Goal: Information Seeking & Learning: Find specific fact

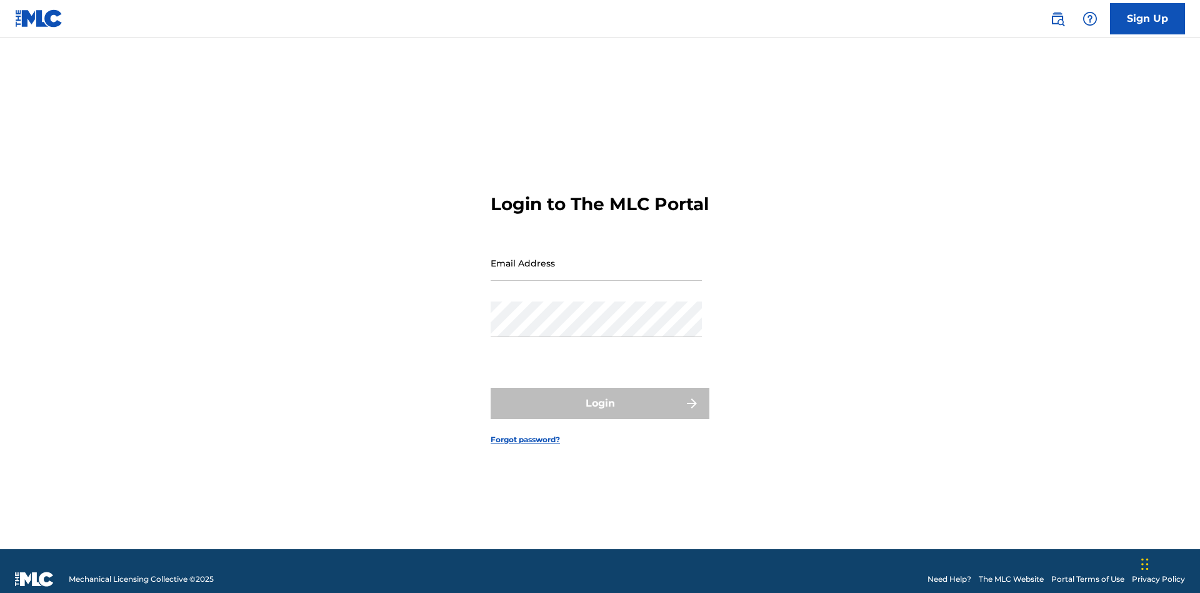
scroll to position [16, 0]
click at [596, 257] on input "Email Address" at bounding box center [596, 263] width 211 height 36
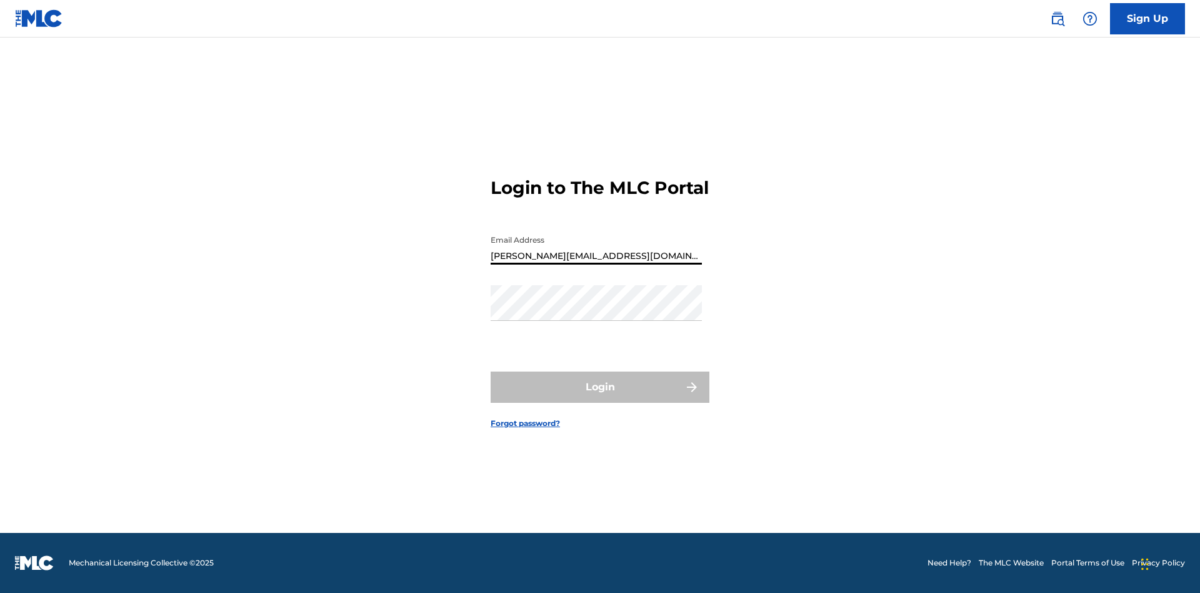
type input "[PERSON_NAME][EMAIL_ADDRESS][DOMAIN_NAME]"
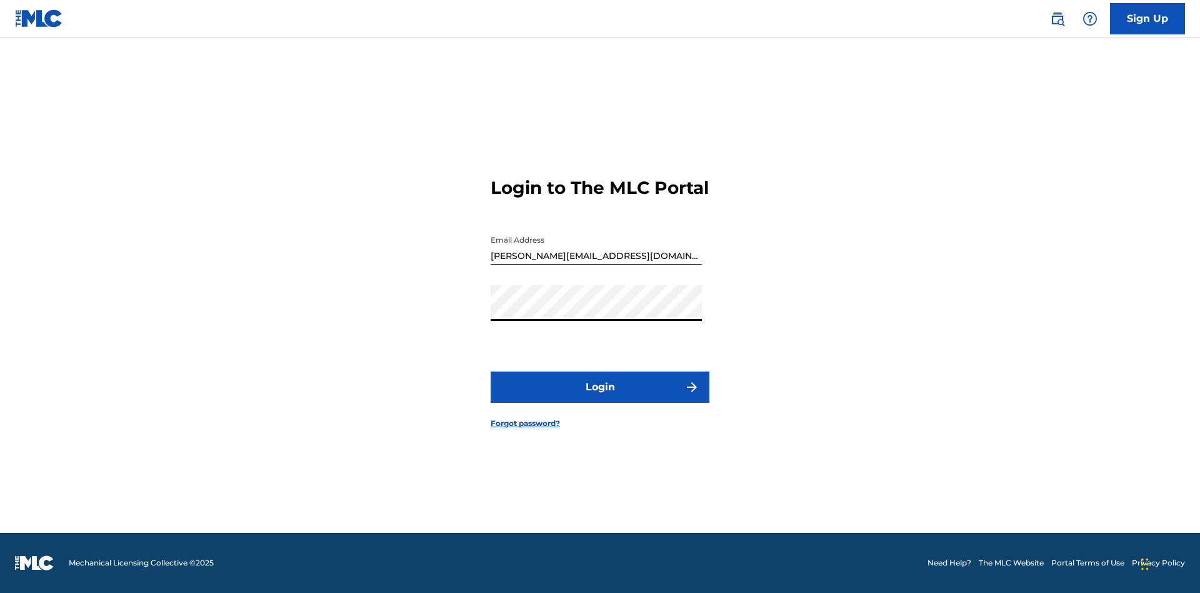
click at [600, 398] on button "Login" at bounding box center [600, 386] width 219 height 31
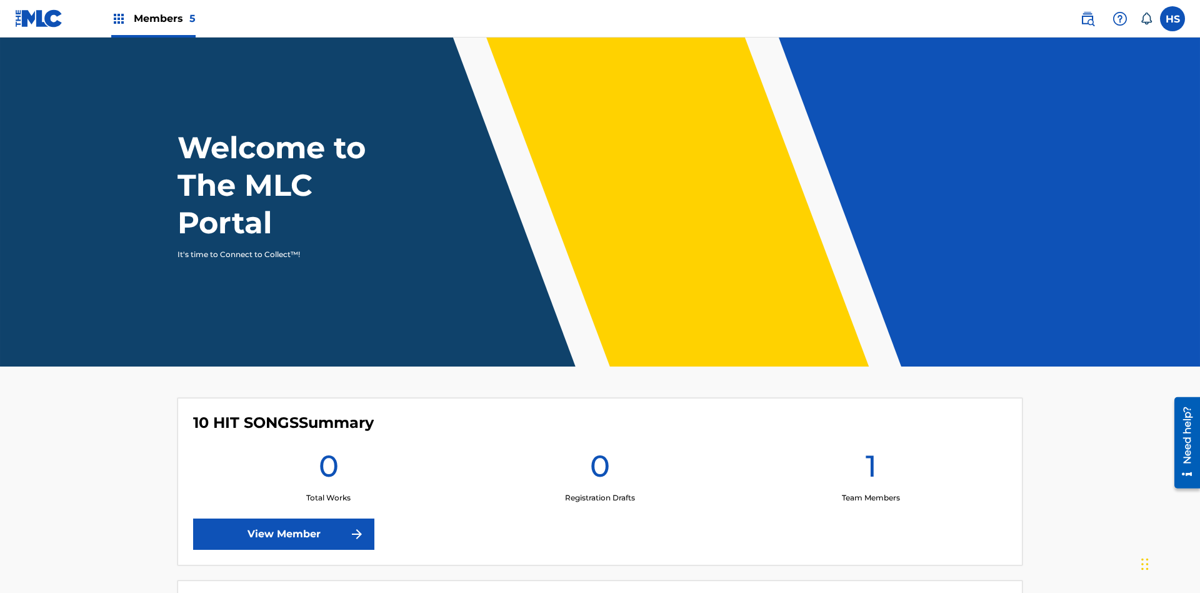
scroll to position [54, 0]
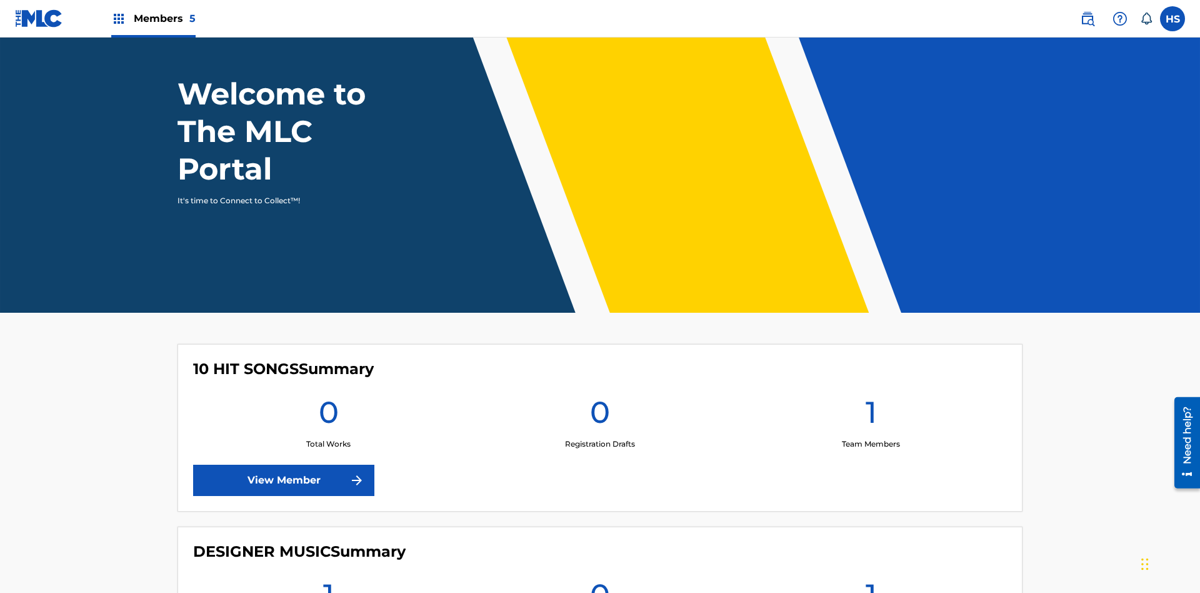
click at [153, 18] on span "Members 5" at bounding box center [165, 18] width 62 height 14
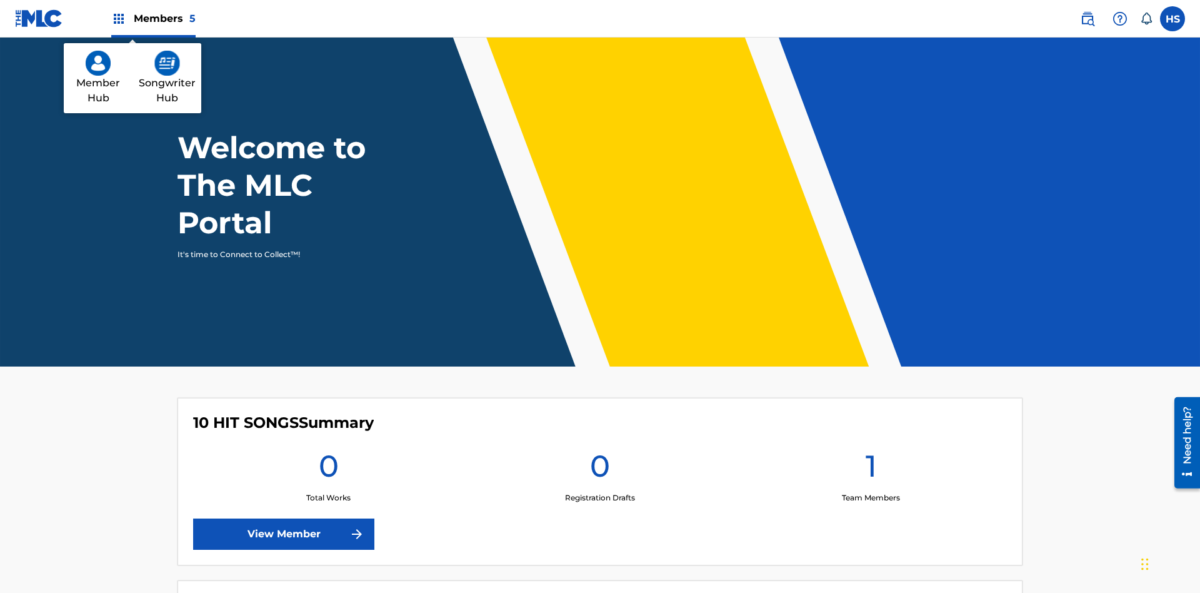
click at [167, 63] on img at bounding box center [167, 63] width 26 height 25
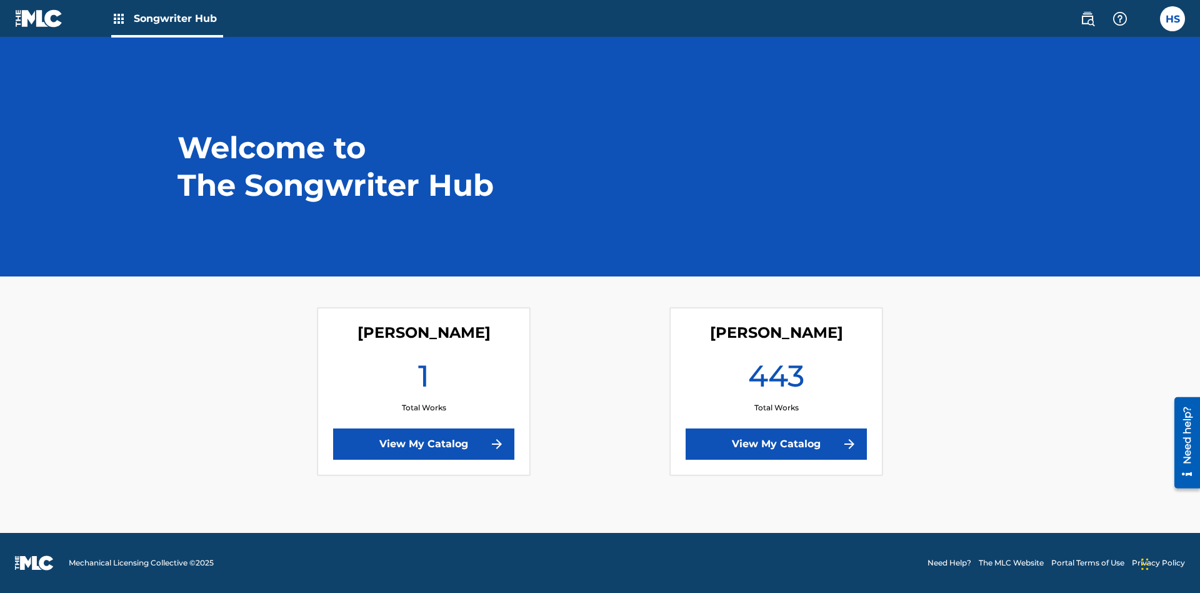
click at [776, 444] on link "View My Catalog" at bounding box center [776, 443] width 181 height 31
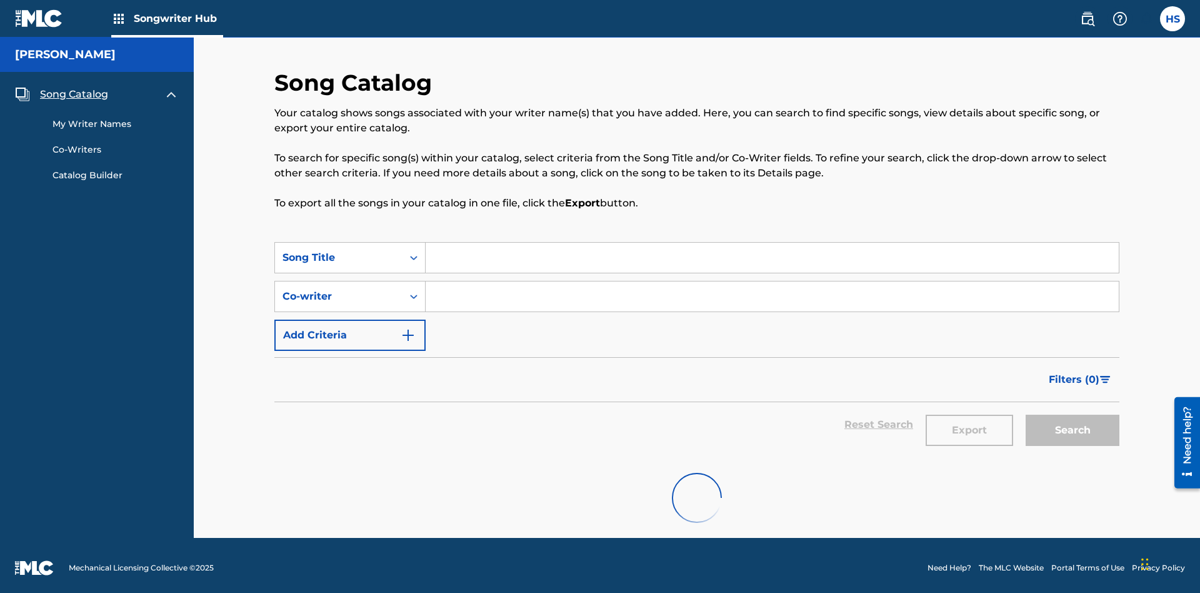
click at [74, 89] on span "Song Catalog" at bounding box center [74, 94] width 68 height 15
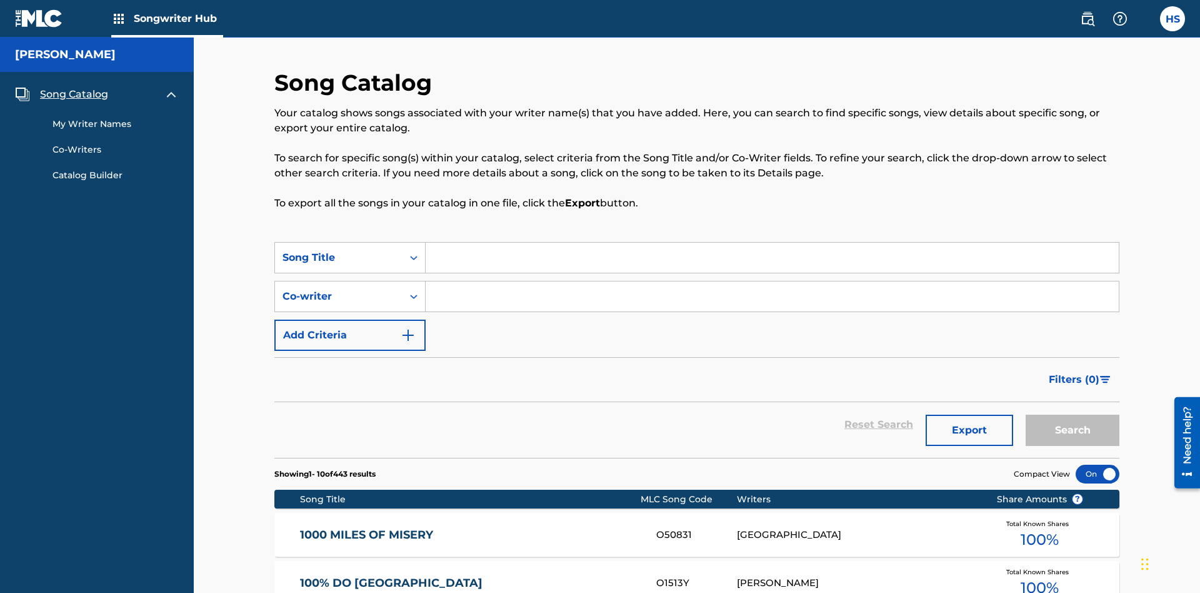
scroll to position [175, 0]
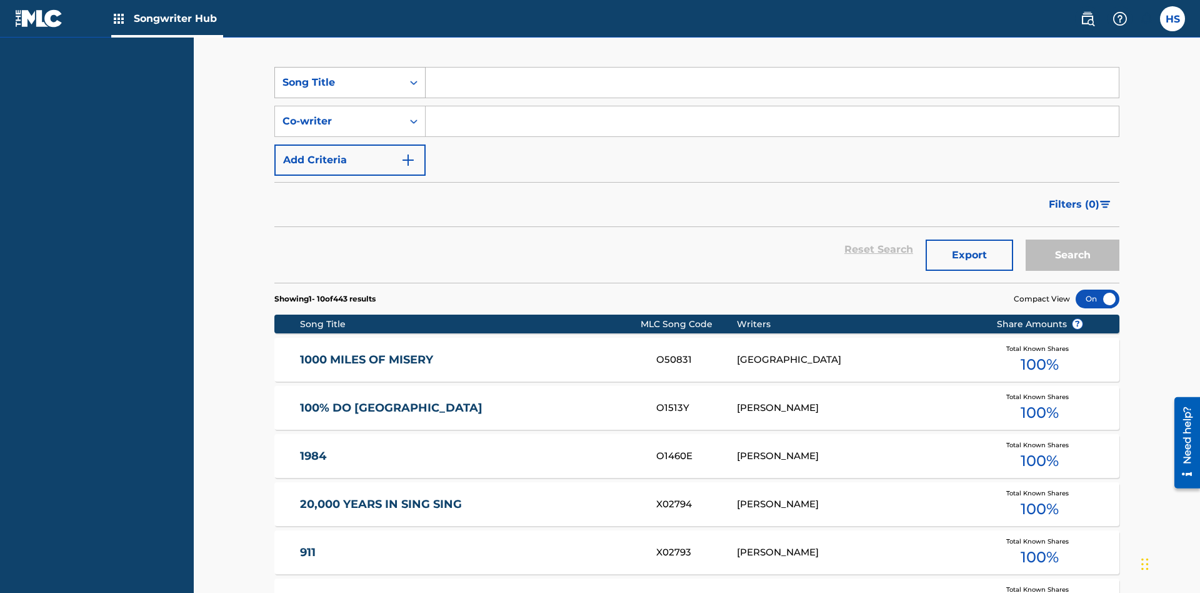
click at [339, 83] on div "Song Title" at bounding box center [339, 82] width 113 height 15
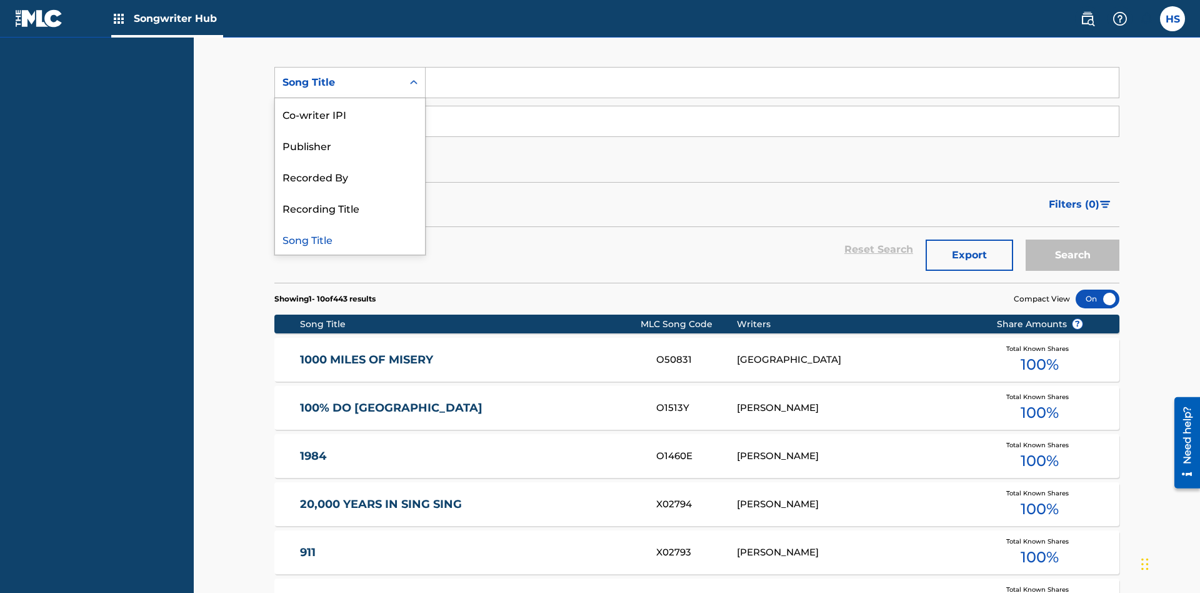
click at [350, 239] on div "Song Title" at bounding box center [350, 238] width 150 height 31
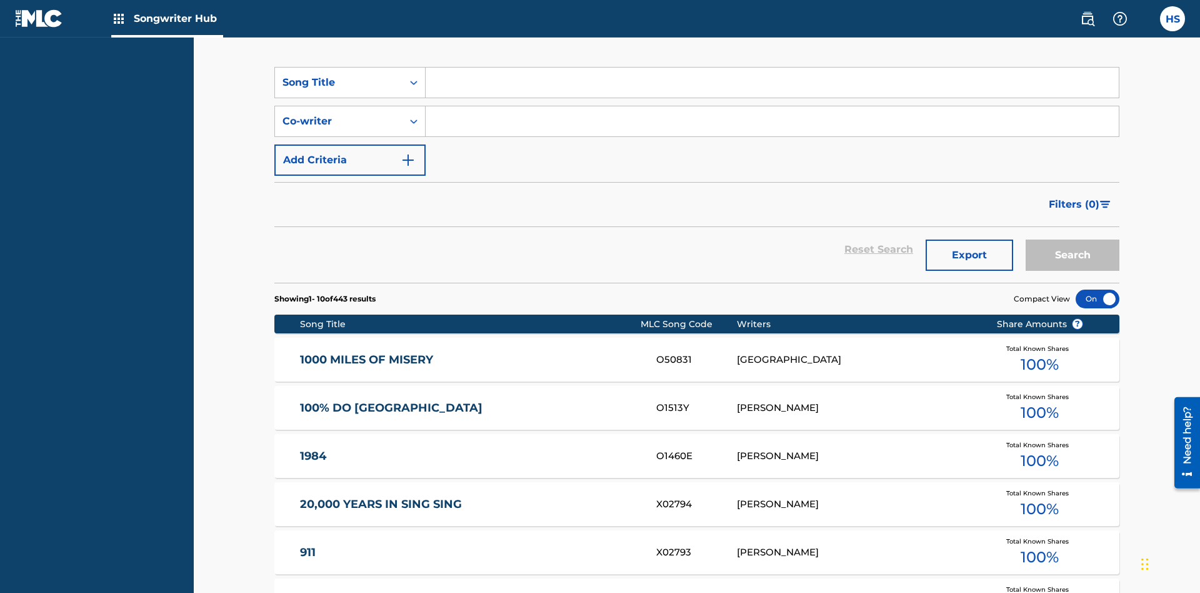
click at [772, 90] on input "Search Form" at bounding box center [772, 83] width 693 height 30
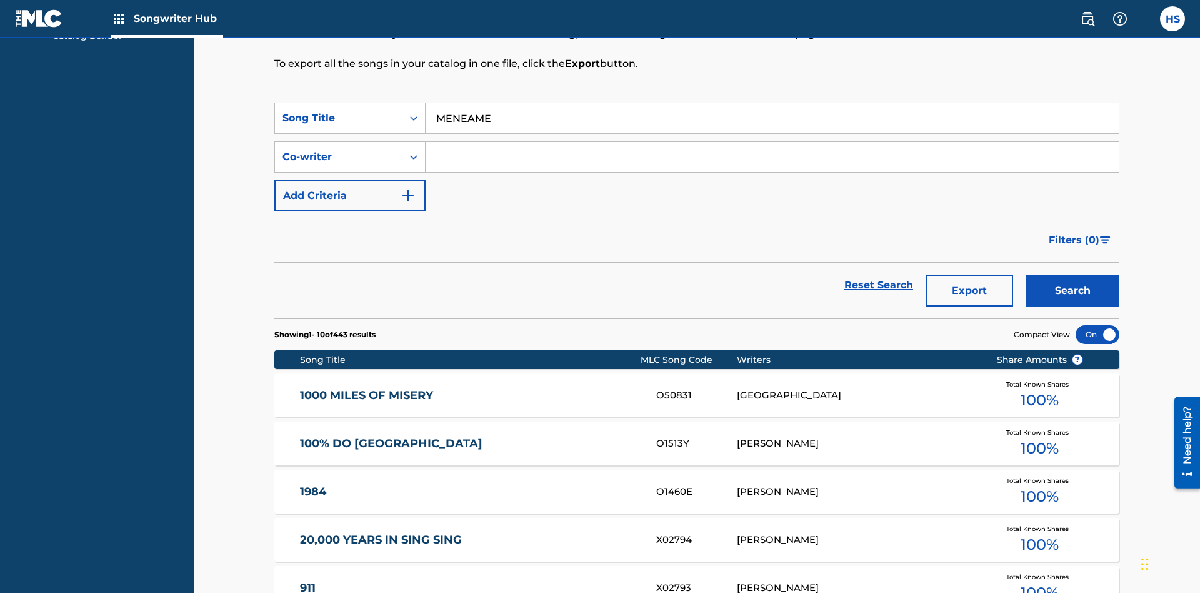
type input "MENEAME"
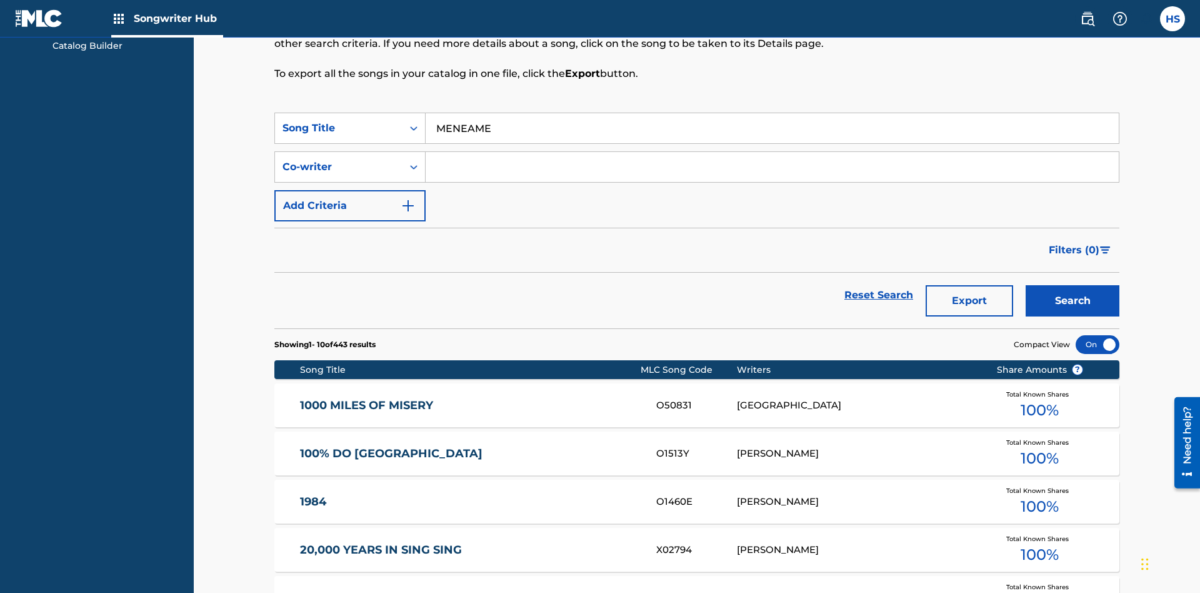
click at [1073, 285] on button "Search" at bounding box center [1073, 300] width 94 height 31
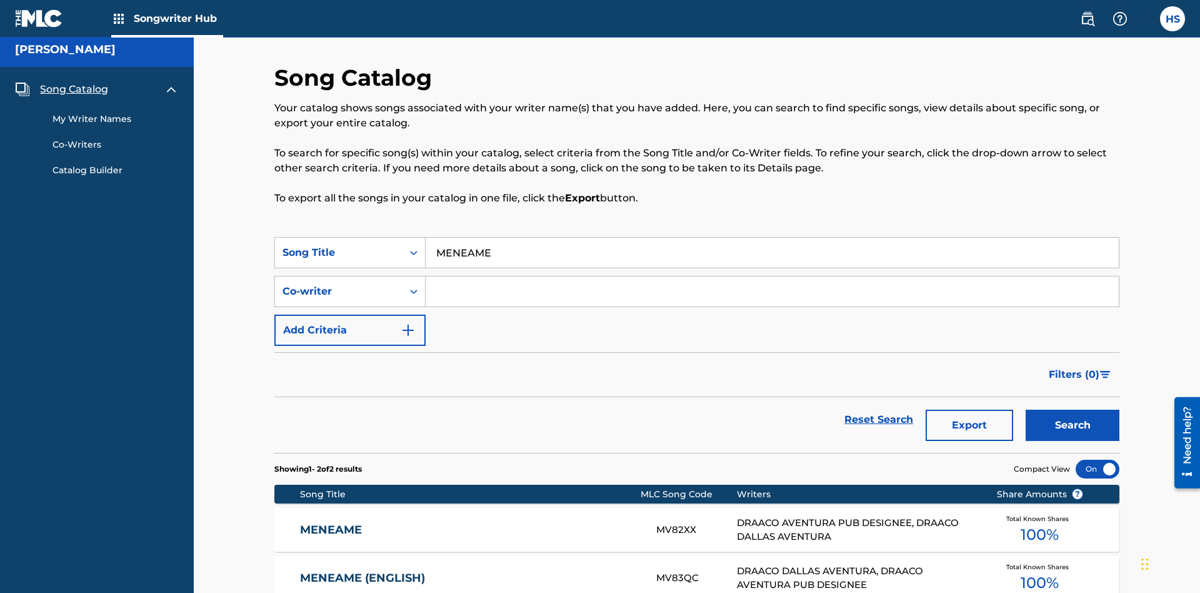
scroll to position [131, 0]
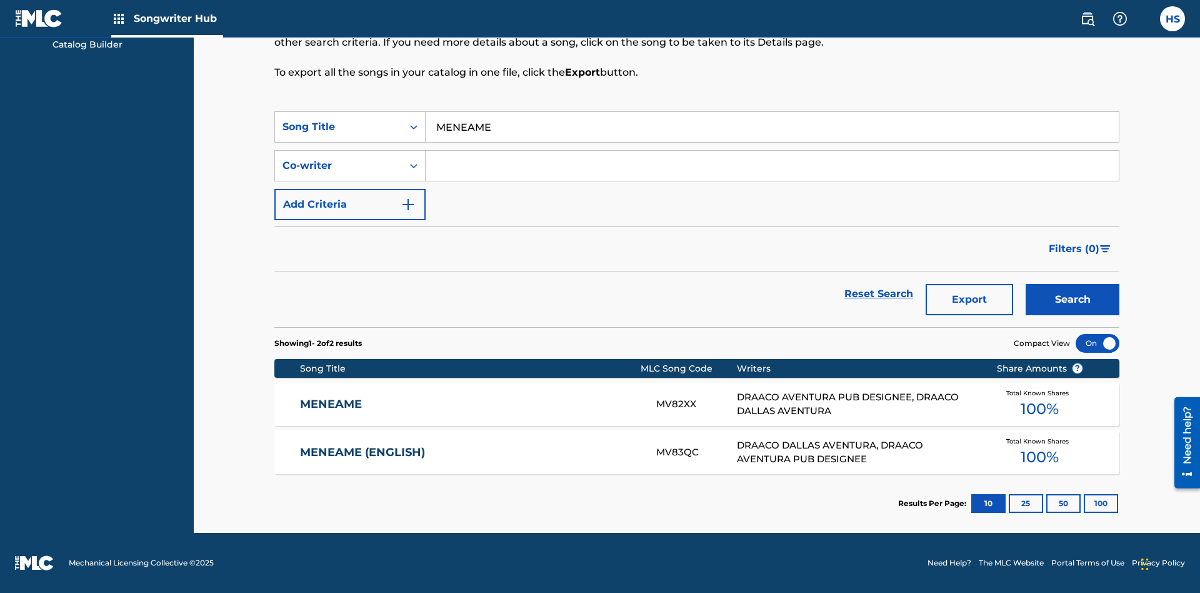
click at [772, 127] on input "MENEAME" at bounding box center [772, 127] width 693 height 30
click at [339, 166] on div "Co-writer" at bounding box center [339, 165] width 113 height 15
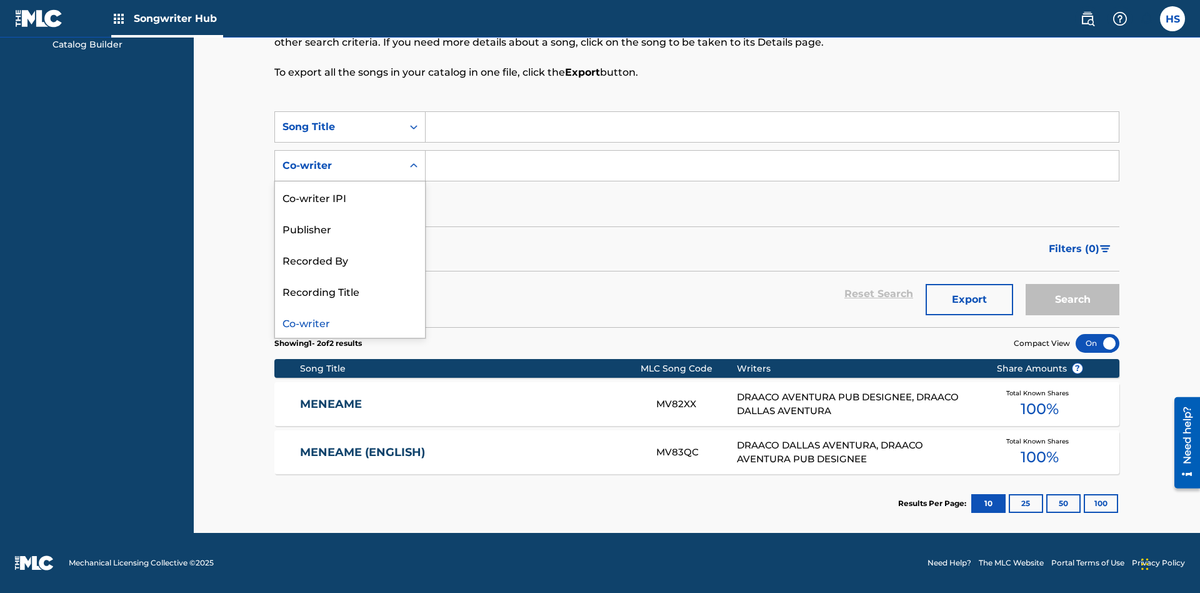
click at [350, 322] on div "Co-writer" at bounding box center [350, 321] width 150 height 31
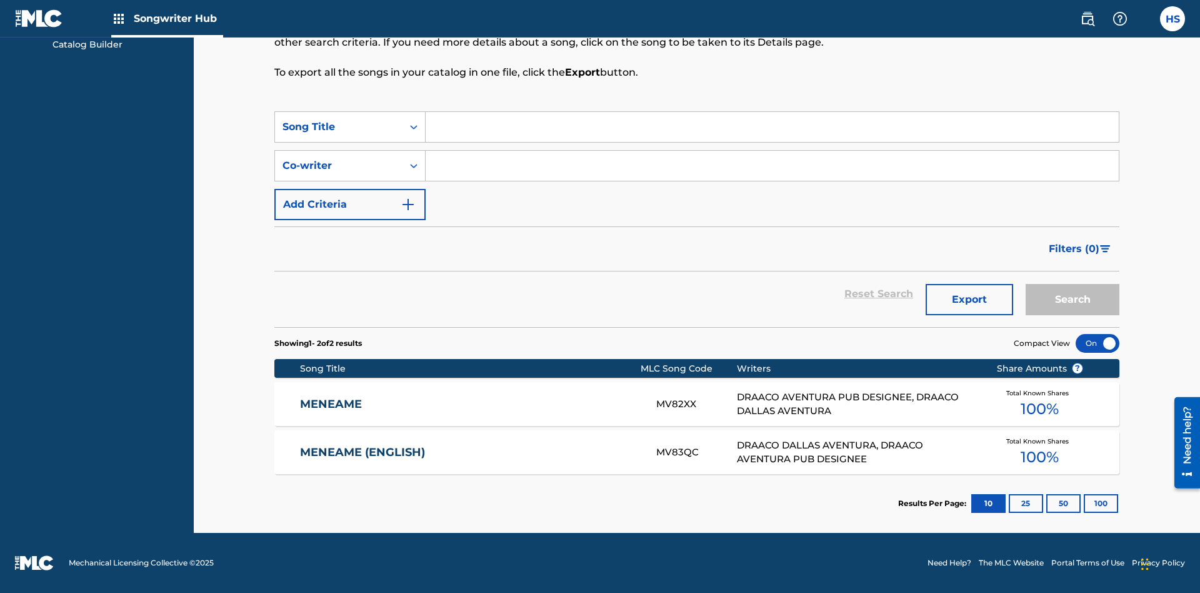
click at [772, 166] on input "Search Form" at bounding box center [772, 166] width 693 height 30
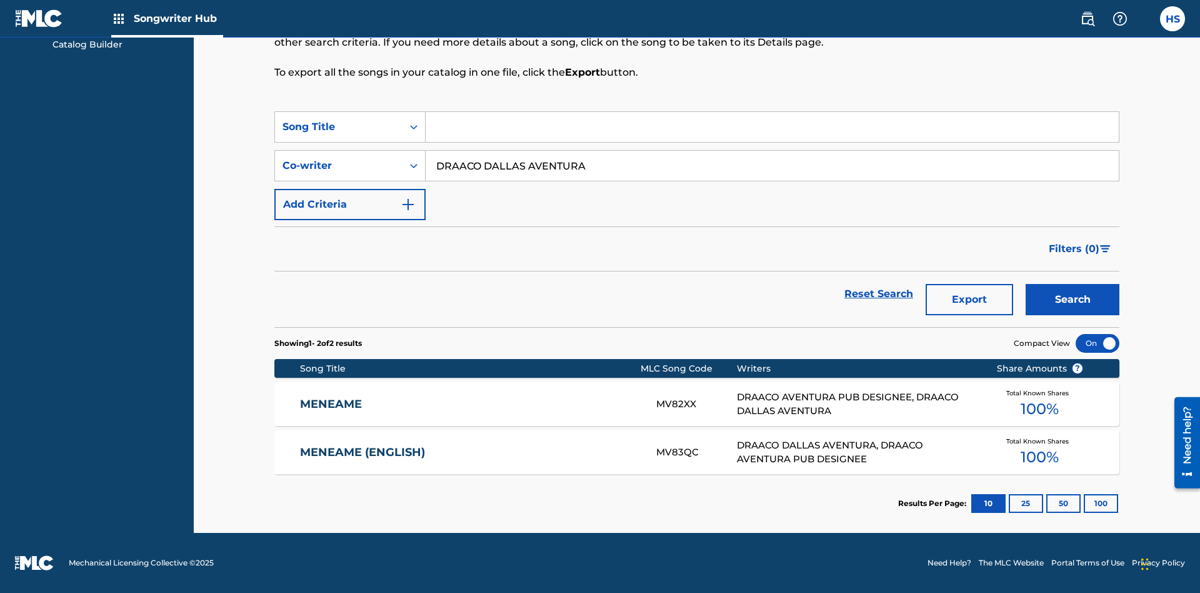
type input "DRAACO DALLAS AVENTURA"
click at [1073, 299] on button "Search" at bounding box center [1073, 299] width 94 height 31
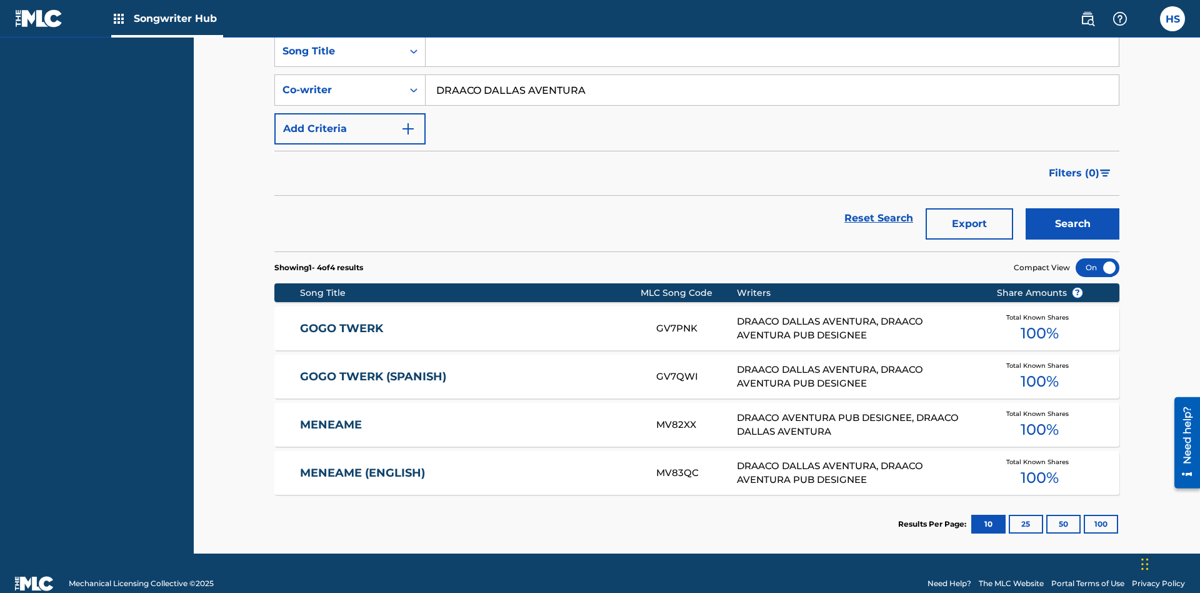
click at [772, 90] on input "DRAACO DALLAS AVENTURA" at bounding box center [772, 90] width 693 height 30
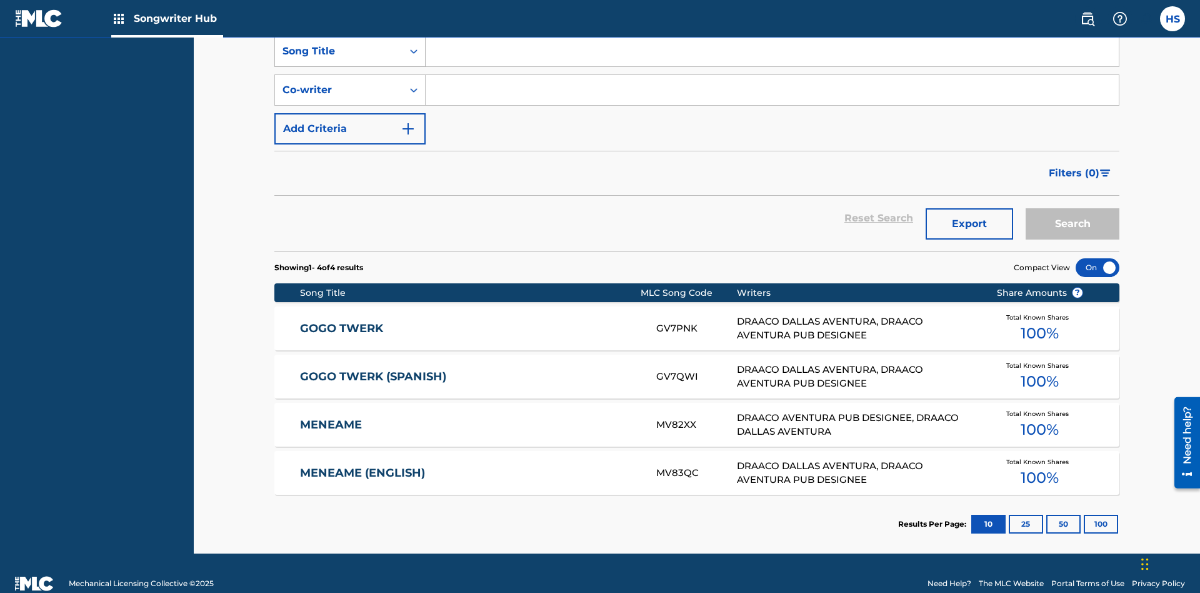
click at [339, 59] on div "Song Title" at bounding box center [339, 51] width 113 height 15
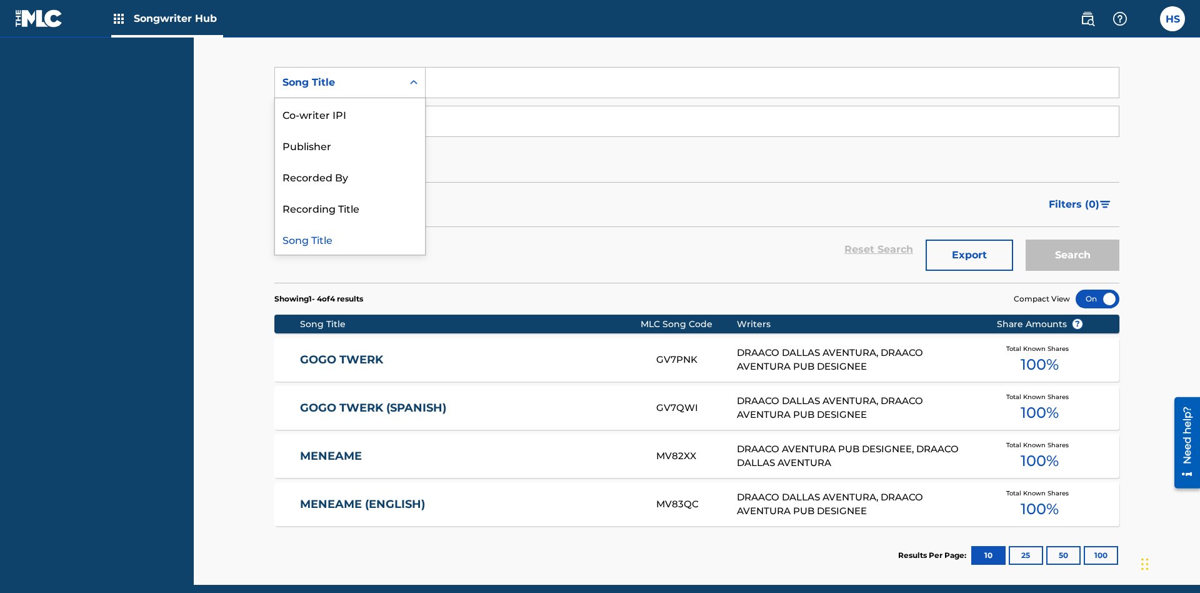
click at [350, 114] on div "Co-writer IPI" at bounding box center [350, 113] width 150 height 31
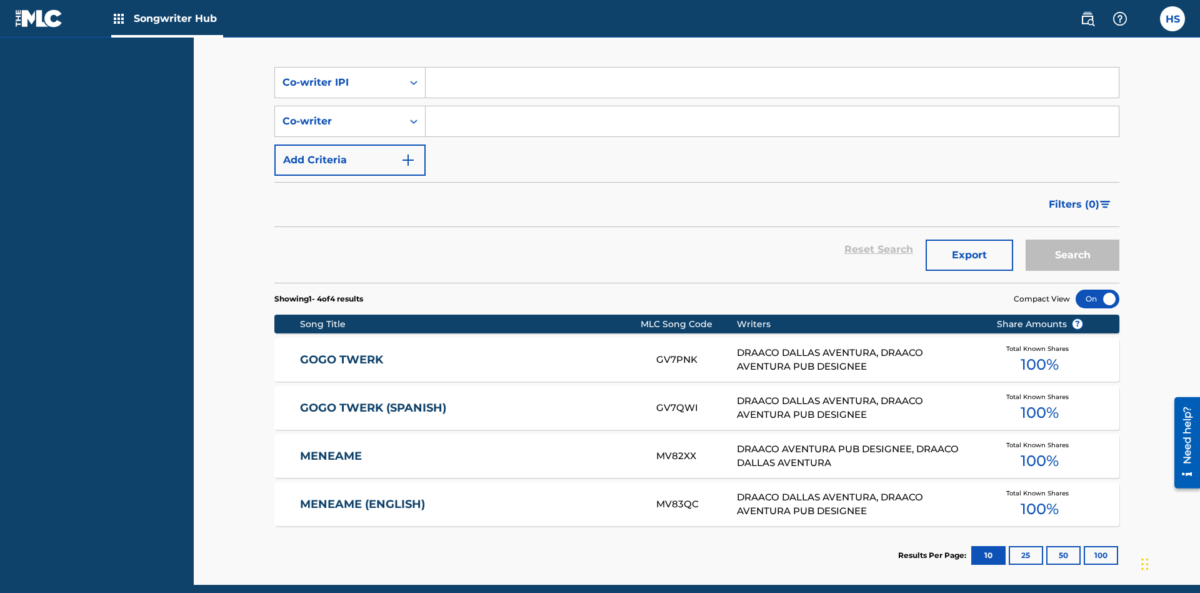
click at [772, 90] on input "Search Form" at bounding box center [772, 83] width 693 height 30
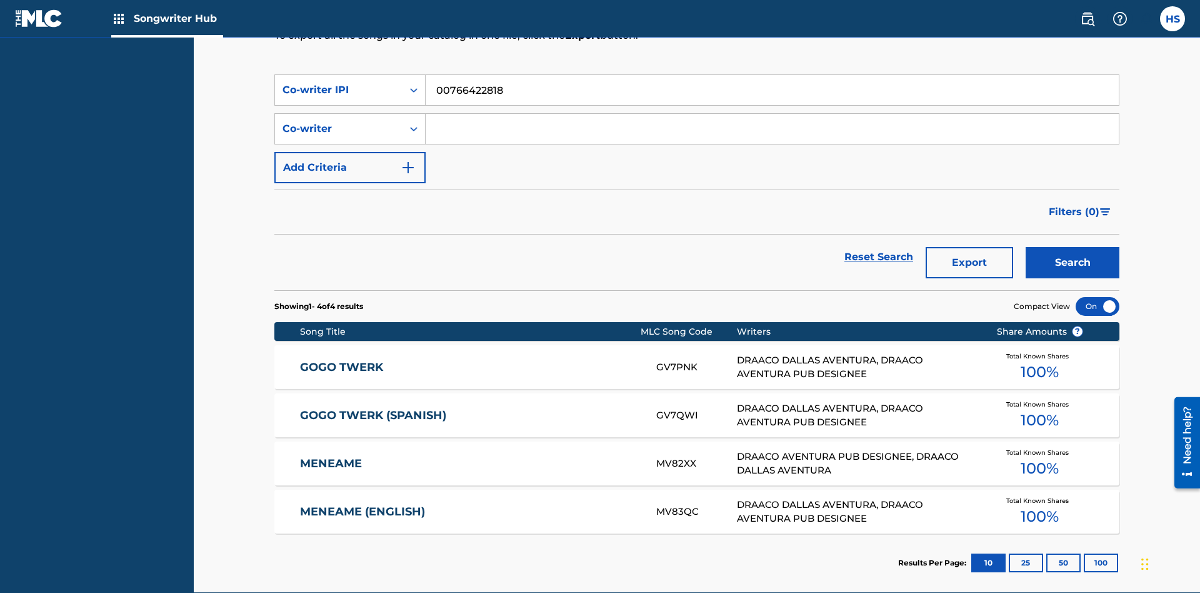
type input "00766422818"
click at [1073, 247] on button "Search" at bounding box center [1073, 262] width 94 height 31
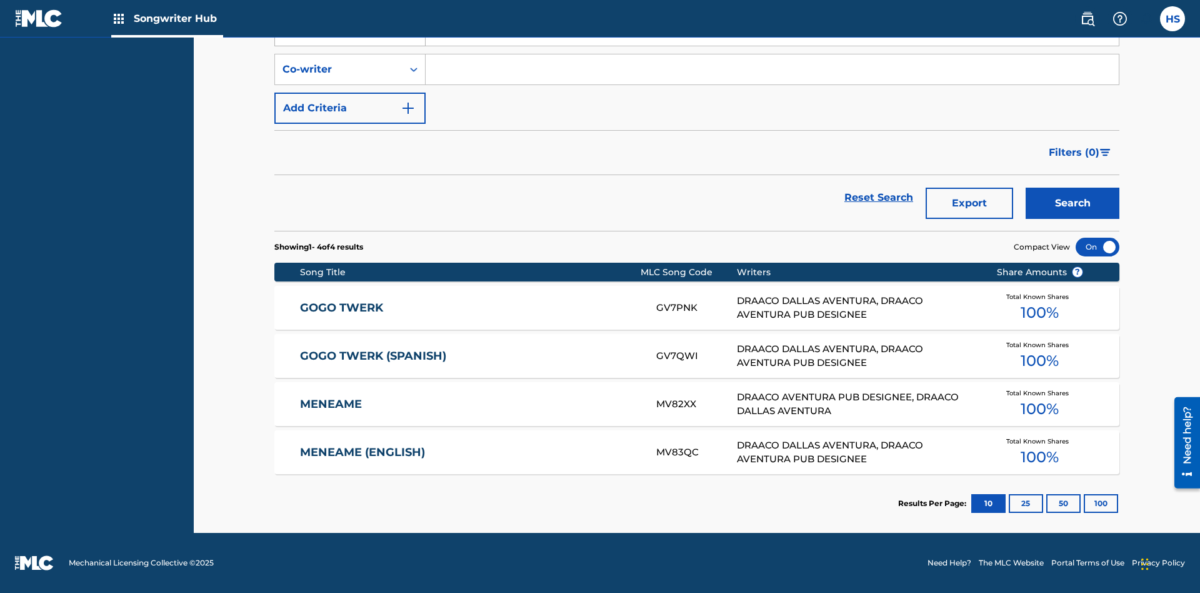
click at [339, 38] on div "Co-writer IPI" at bounding box center [339, 30] width 113 height 15
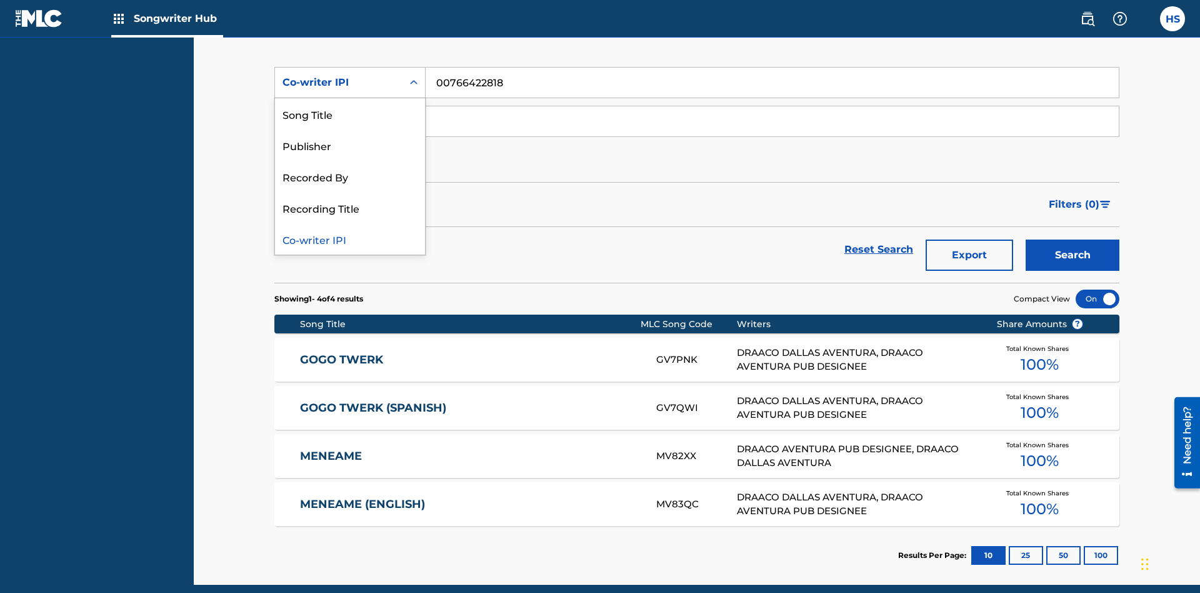
click at [350, 176] on div "Recorded By" at bounding box center [350, 176] width 150 height 31
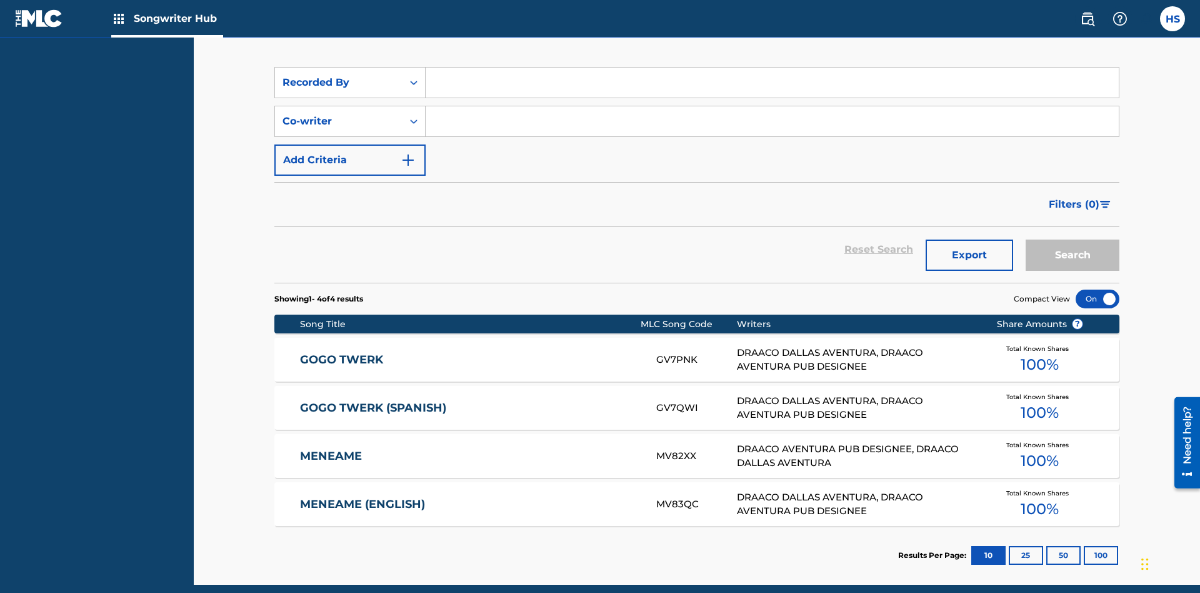
click at [772, 90] on input "Search Form" at bounding box center [772, 83] width 693 height 30
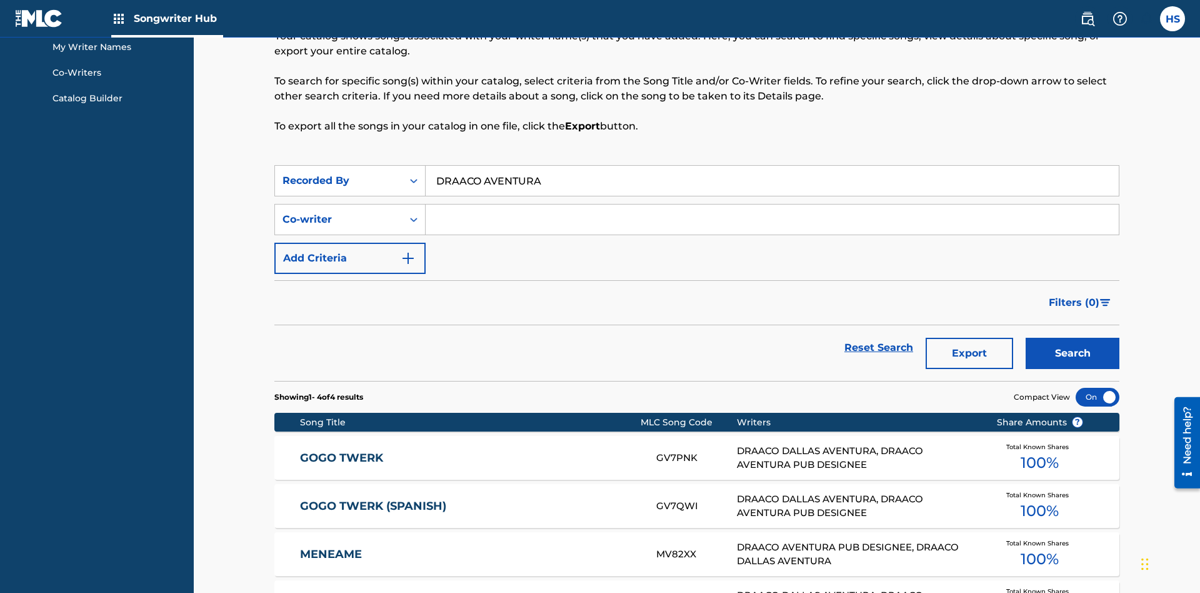
type input "DRAACO AVENTURA"
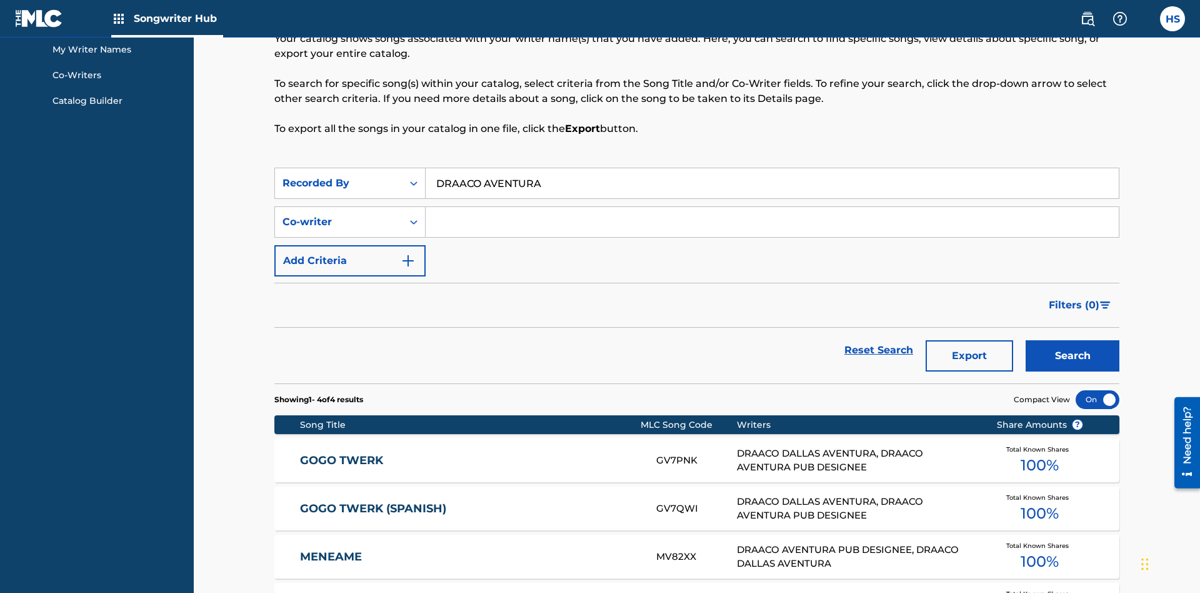
click at [1073, 340] on button "Search" at bounding box center [1073, 355] width 94 height 31
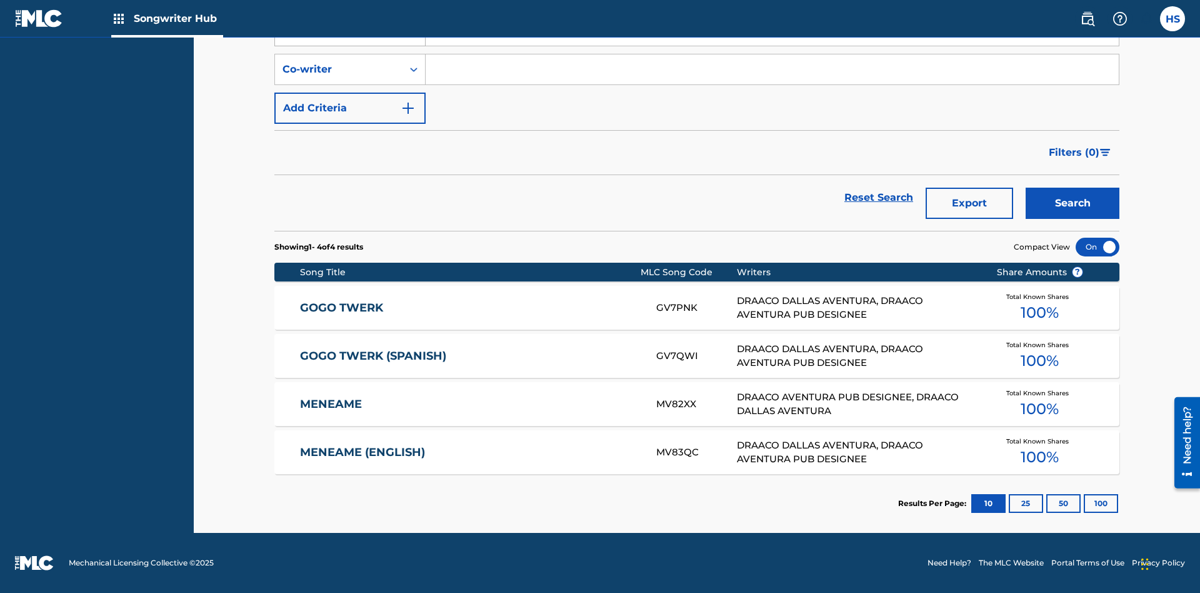
click at [339, 38] on div "Recorded By" at bounding box center [339, 30] width 113 height 15
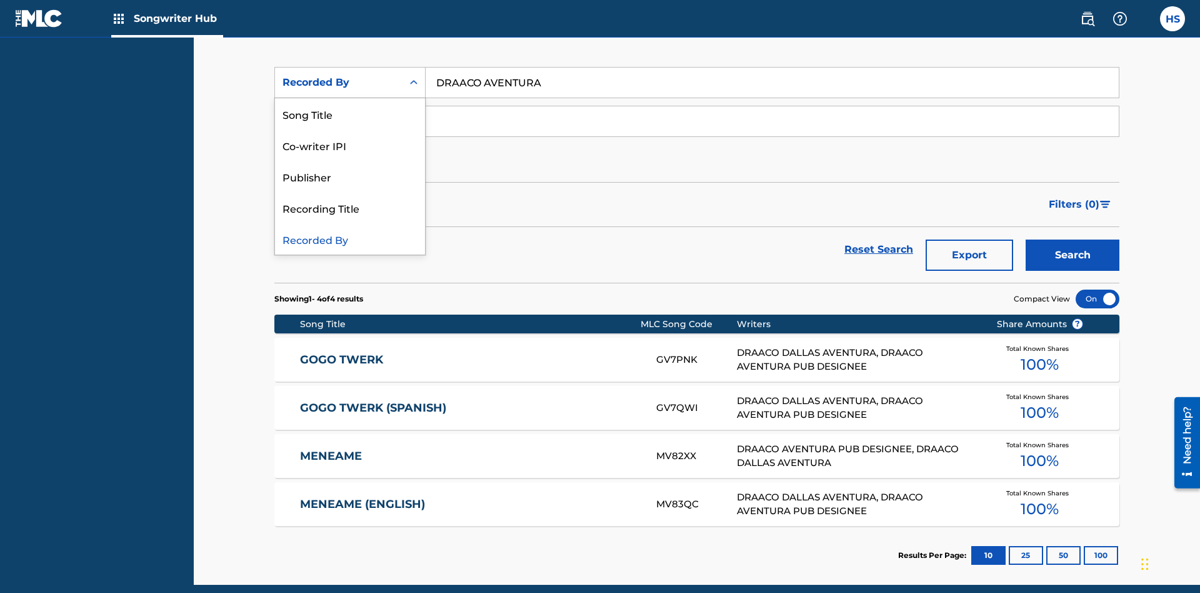
click at [350, 176] on div "Publisher" at bounding box center [350, 176] width 150 height 31
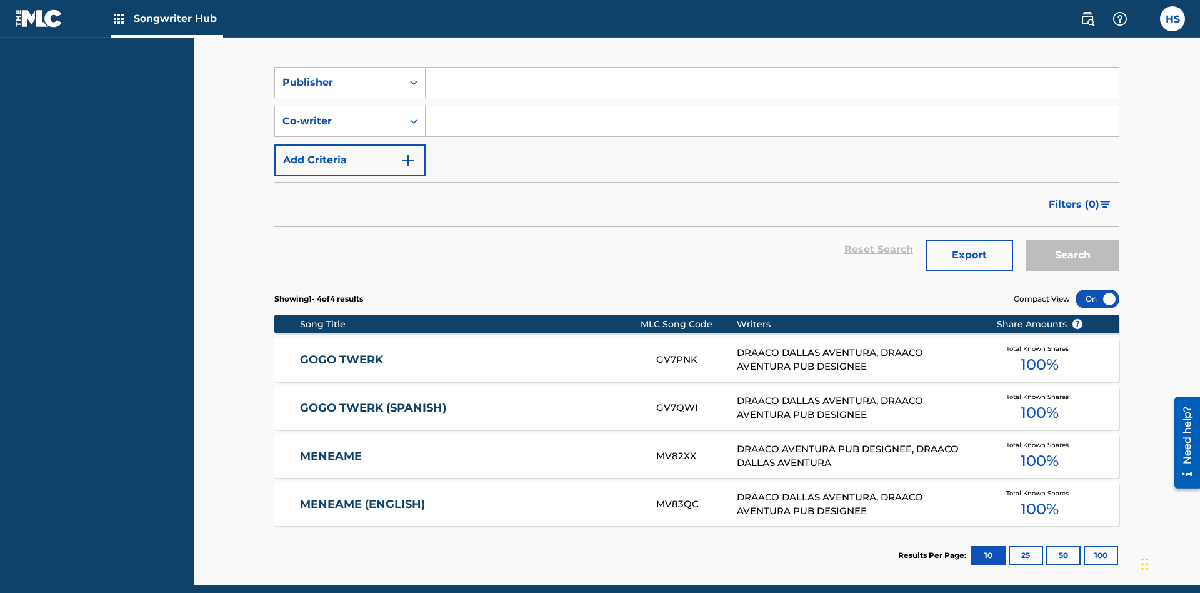
click at [772, 90] on input "Search Form" at bounding box center [772, 83] width 693 height 30
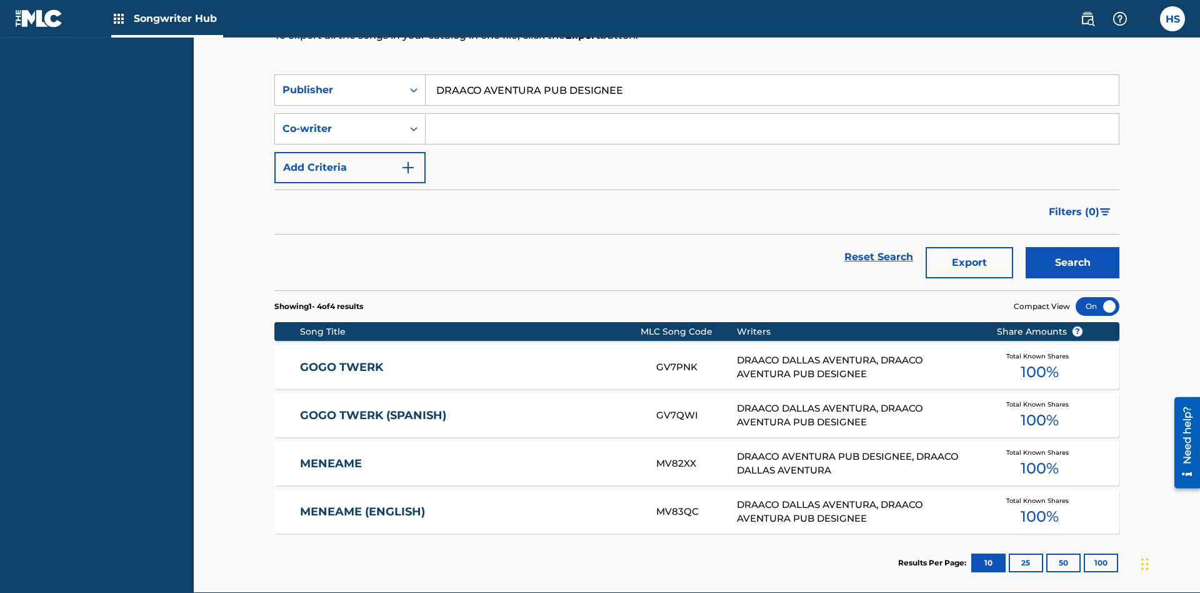
type input "DRAACO AVENTURA PUB DESIGNEE"
click at [1073, 247] on button "Search" at bounding box center [1073, 262] width 94 height 31
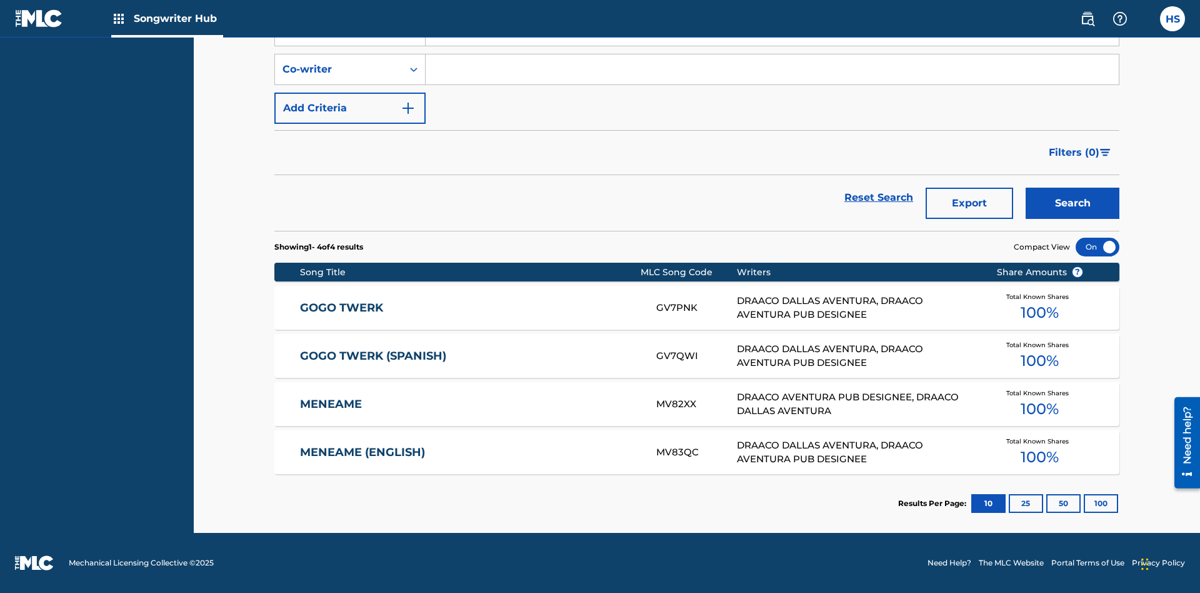
scroll to position [175, 0]
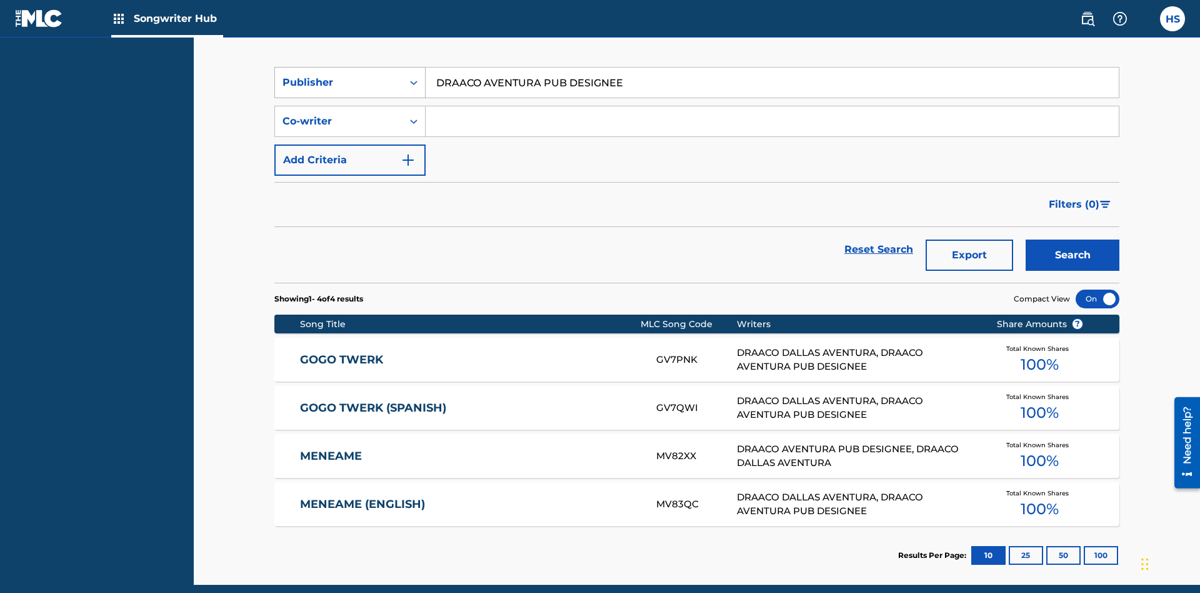
click at [339, 83] on div "Publisher" at bounding box center [339, 82] width 113 height 15
